Goal: Transaction & Acquisition: Book appointment/travel/reservation

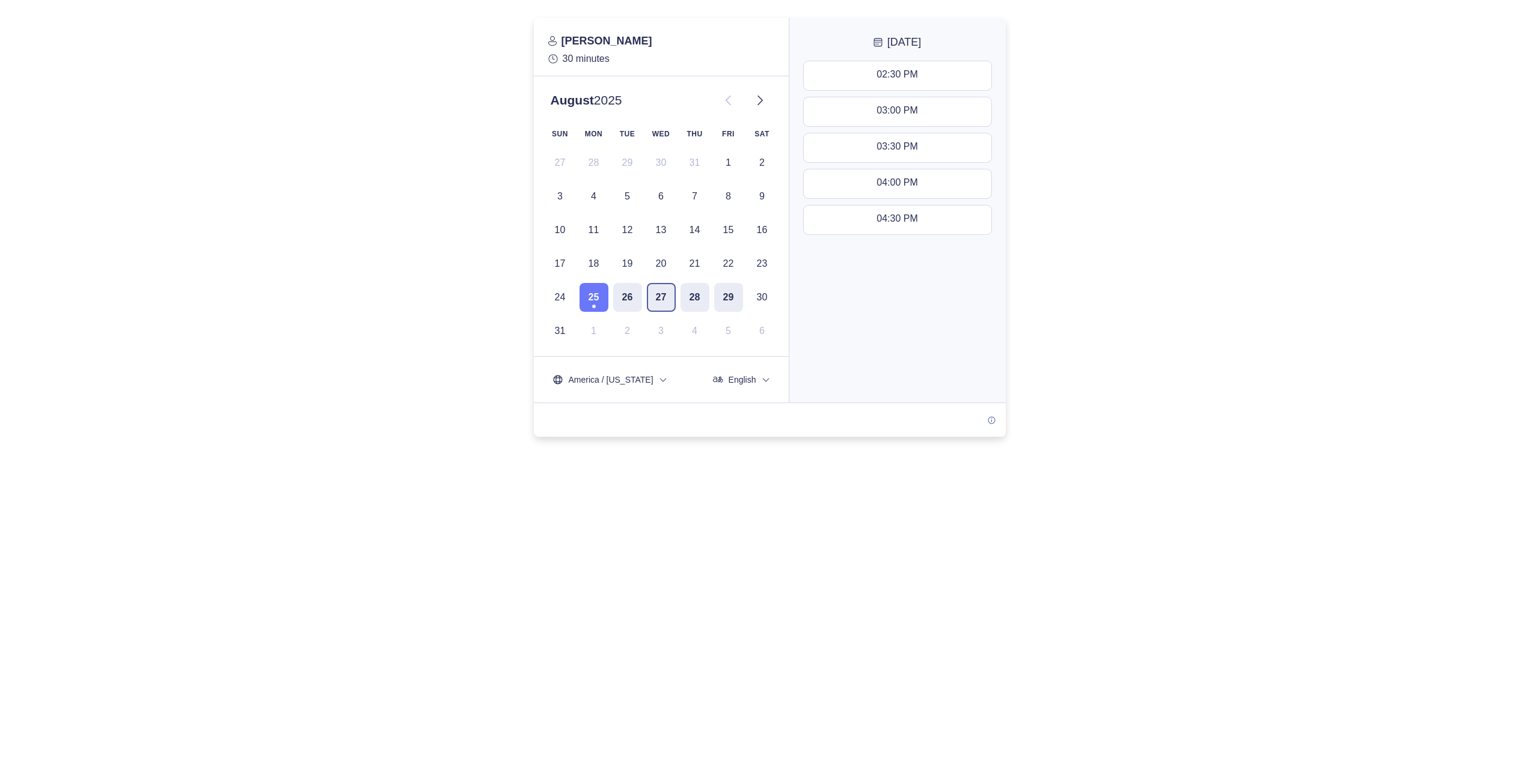
click at [662, 303] on button "27" at bounding box center [661, 298] width 29 height 29
click at [925, 69] on div "11:30 AM - 12:00 PM" at bounding box center [897, 76] width 90 height 13
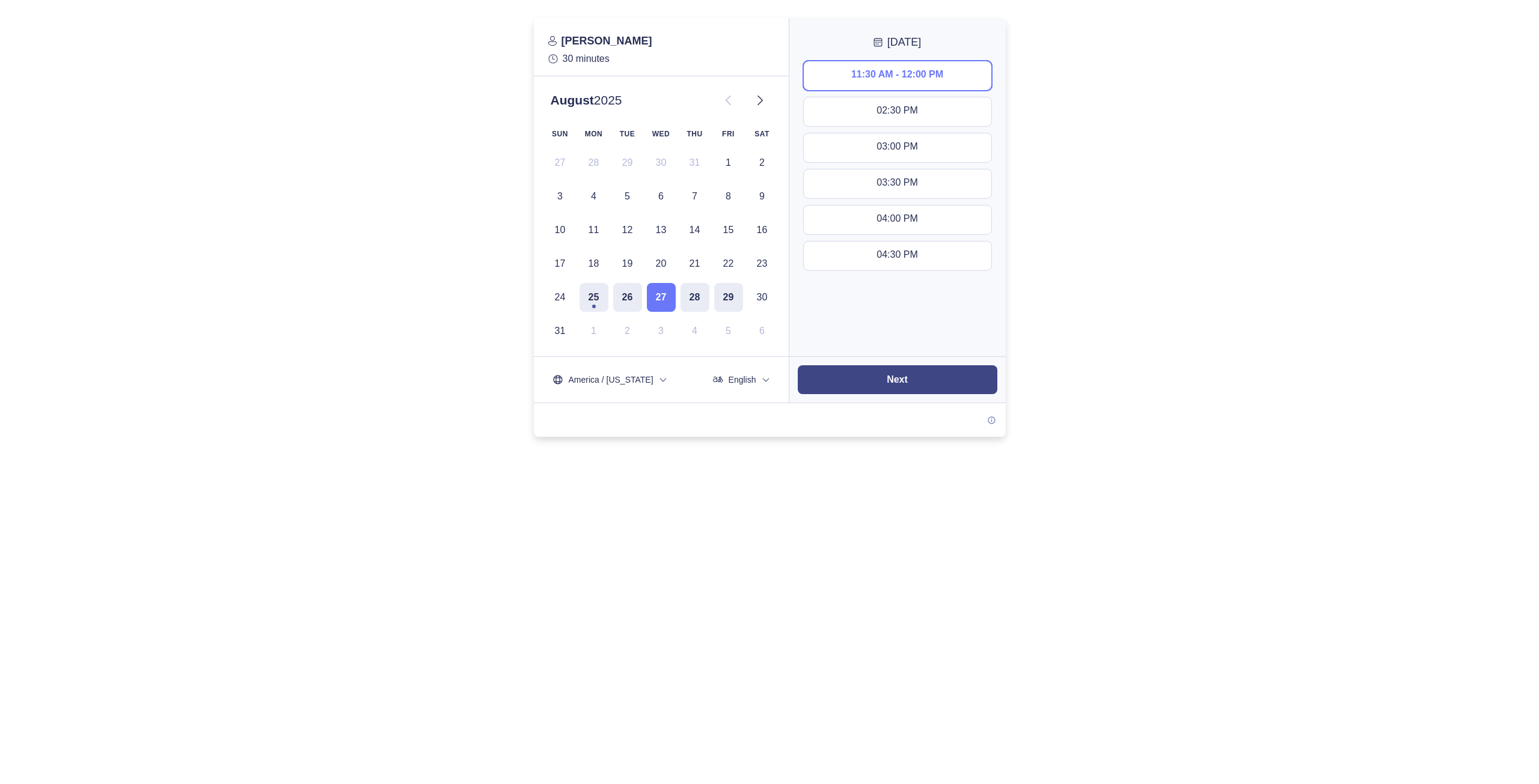
click at [0, 0] on slot "Next" at bounding box center [0, 0] width 0 height 0
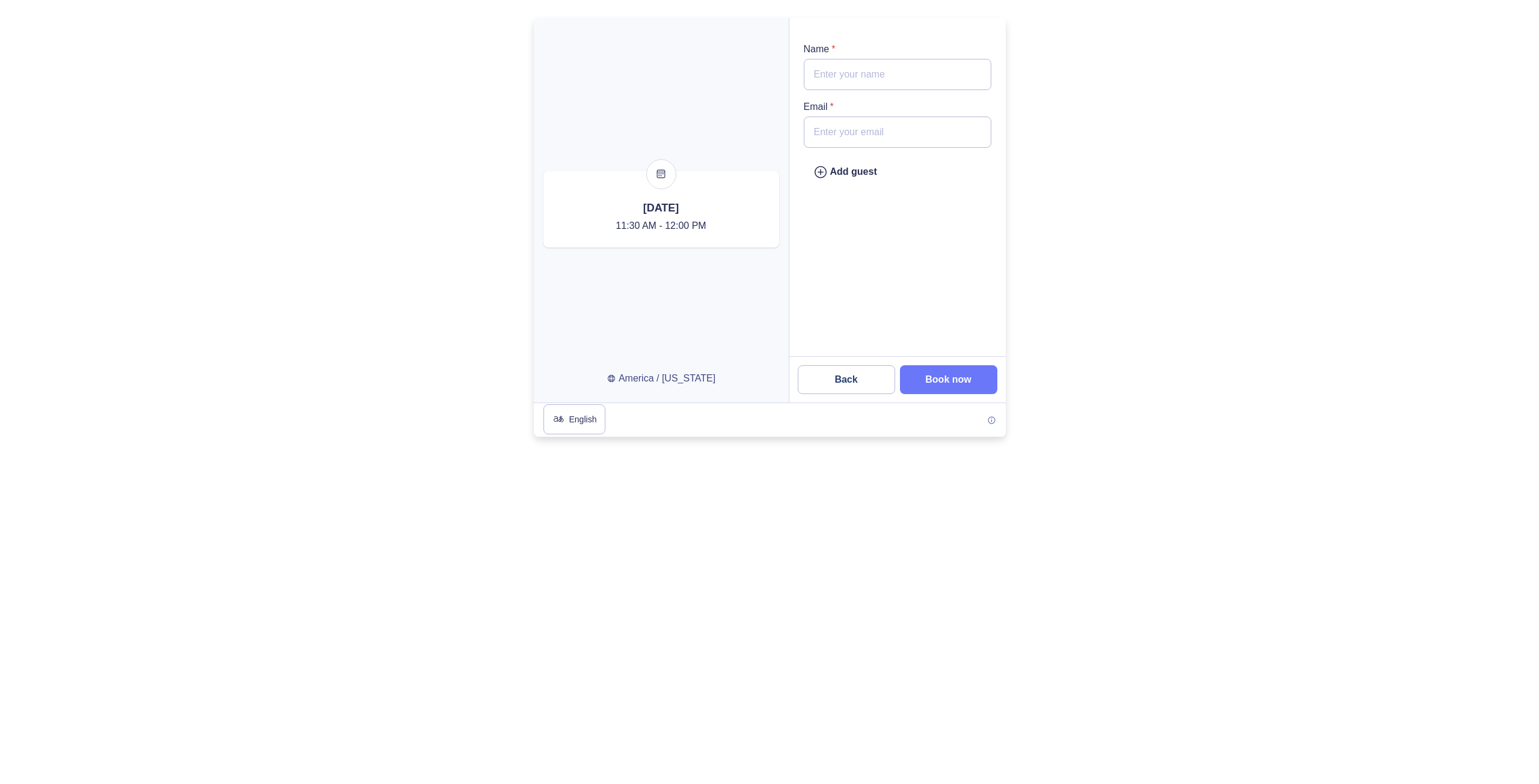
click at [858, 72] on input "Name *" at bounding box center [898, 74] width 187 height 31
click at [832, 129] on input "Email *" at bounding box center [898, 132] width 187 height 31
type input "[EMAIL_ADDRESS][DOMAIN_NAME]"
click at [837, 270] on div "Add guest" at bounding box center [898, 192] width 216 height 329
click at [872, 75] on input "Name *" at bounding box center [898, 74] width 187 height 31
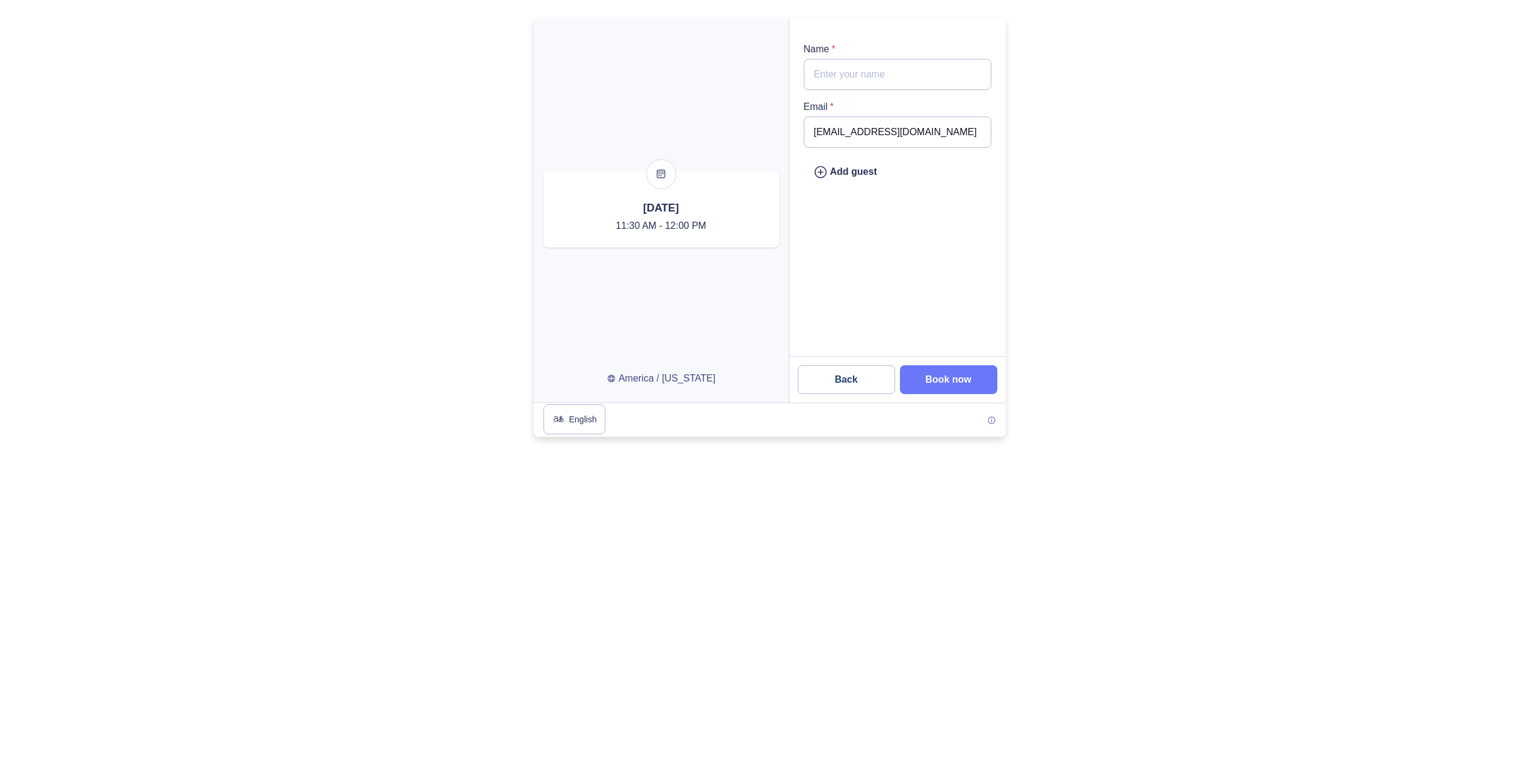
paste input "[PERSON_NAME]"
type input "[PERSON_NAME]"
click at [0, 0] on slot "Book now" at bounding box center [0, 0] width 0 height 0
